Goal: Transaction & Acquisition: Purchase product/service

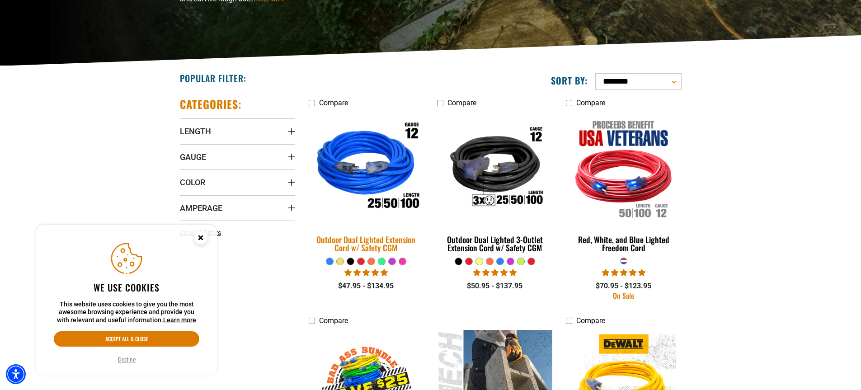
scroll to position [181, 0]
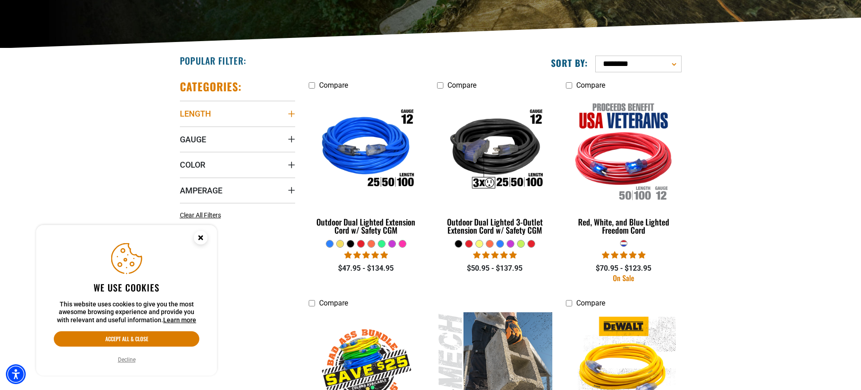
click at [292, 116] on icon "Length" at bounding box center [291, 113] width 7 height 7
click at [184, 147] on icon at bounding box center [183, 147] width 7 height 12
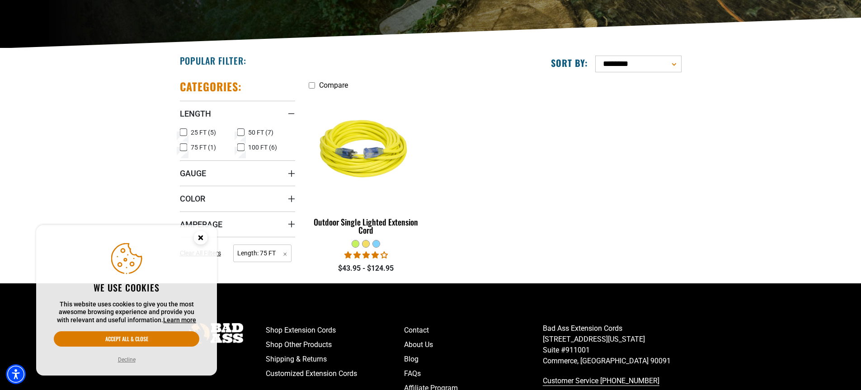
click at [243, 149] on icon at bounding box center [240, 147] width 7 height 12
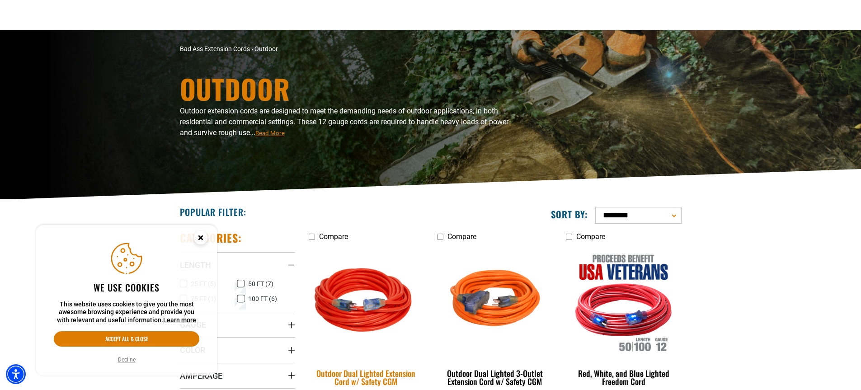
scroll to position [90, 0]
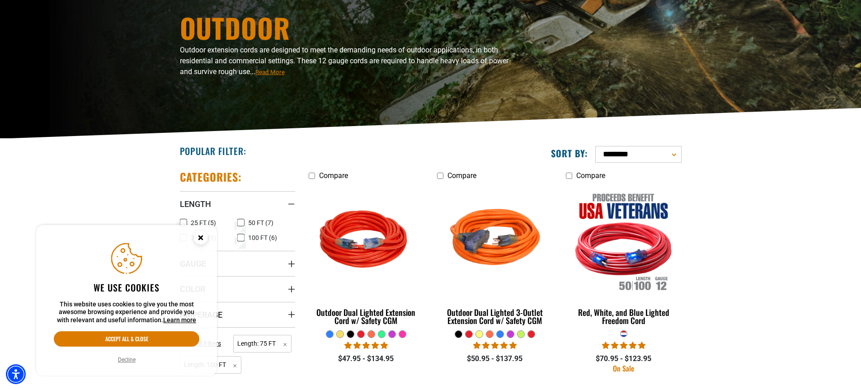
click at [339, 334] on div at bounding box center [340, 334] width 7 height 7
click at [348, 334] on div at bounding box center [350, 334] width 7 height 7
click at [362, 336] on div at bounding box center [360, 334] width 7 height 7
click at [372, 336] on div at bounding box center [371, 334] width 7 height 7
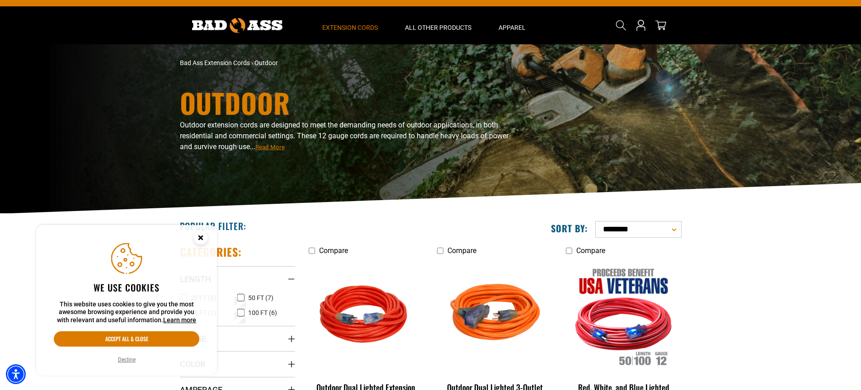
scroll to position [0, 0]
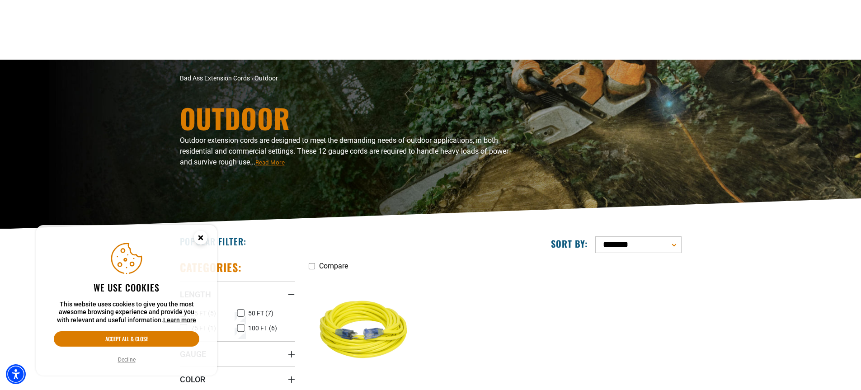
scroll to position [181, 0]
